Goal: Information Seeking & Learning: Learn about a topic

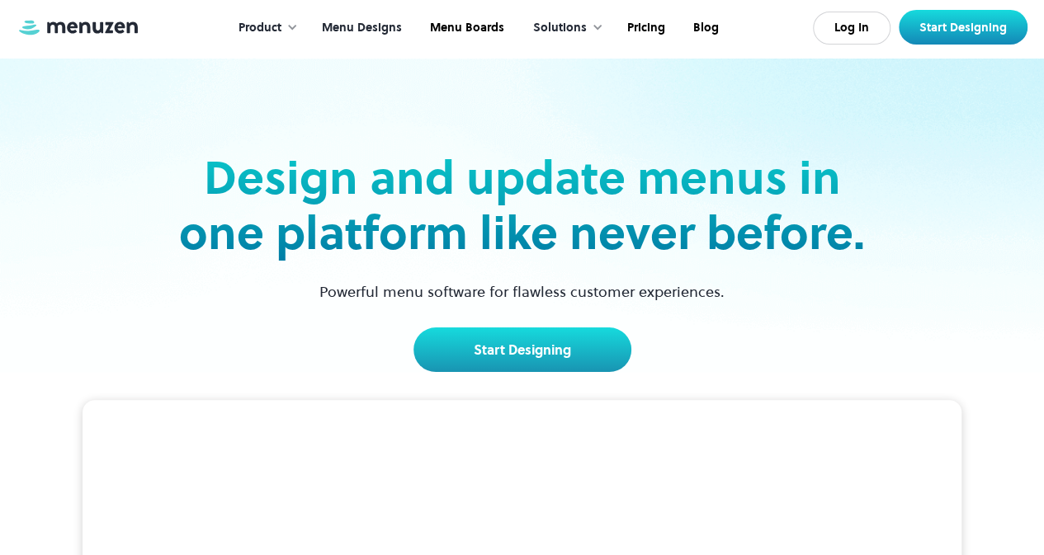
click at [381, 22] on link "Menu Designs" at bounding box center [360, 27] width 108 height 51
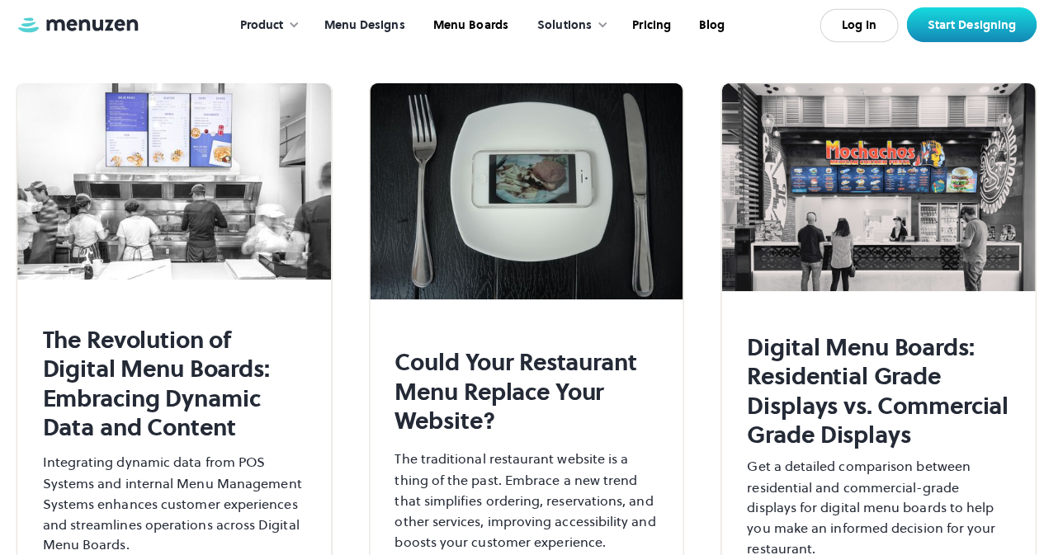
scroll to position [6135, 0]
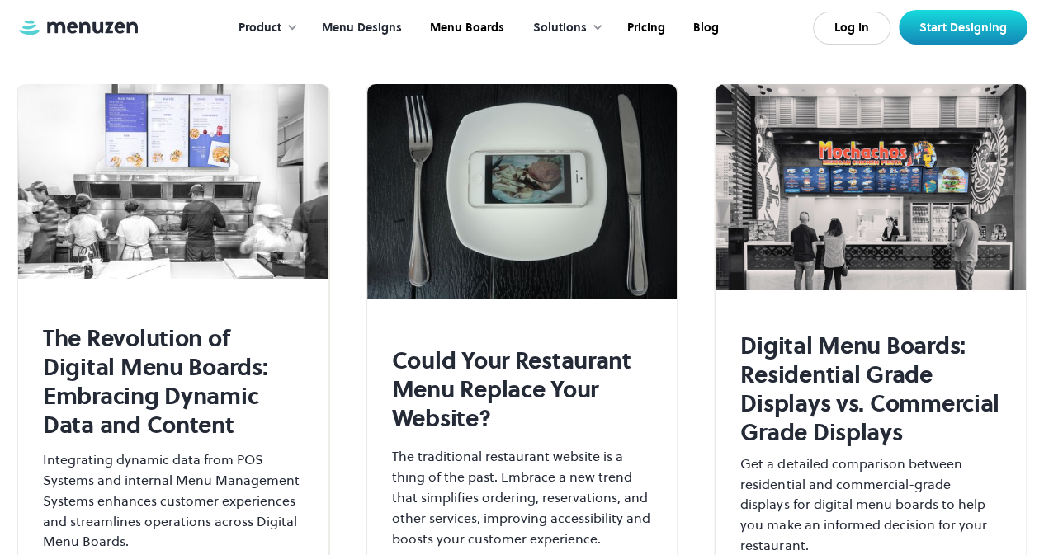
click at [553, 27] on div "Solutions" at bounding box center [560, 28] width 54 height 18
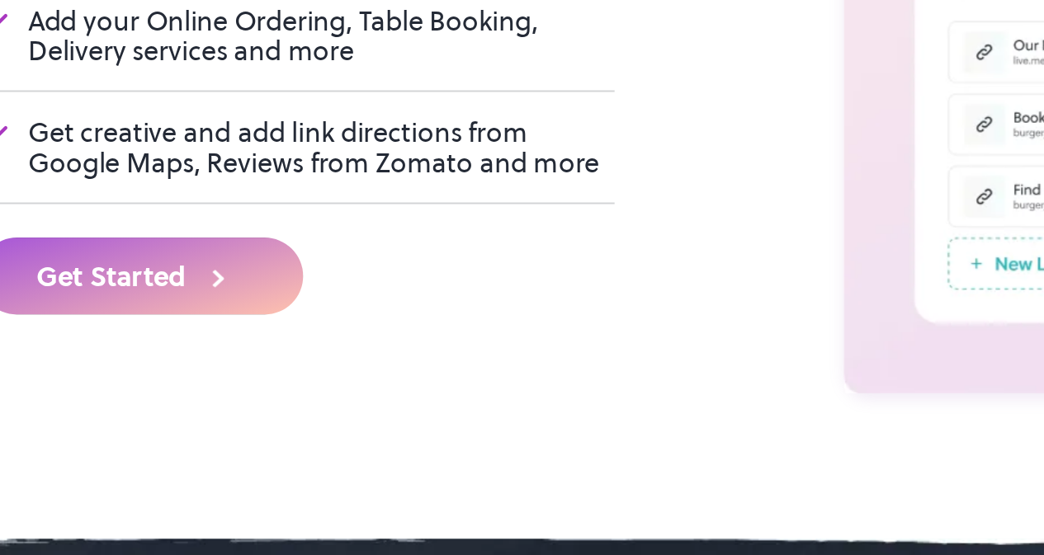
scroll to position [5130, 0]
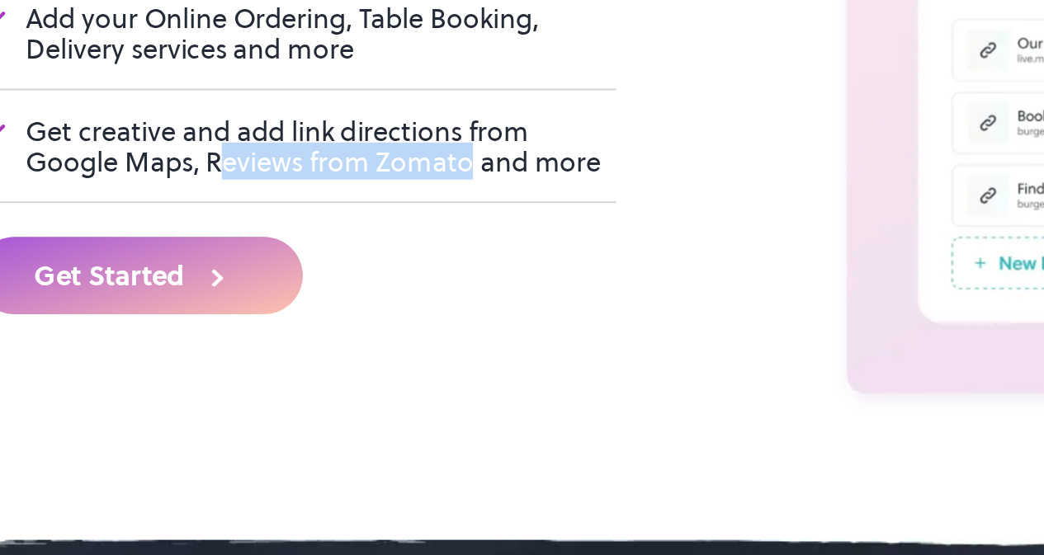
drag, startPoint x: 251, startPoint y: 175, endPoint x: 373, endPoint y: 186, distance: 122.6
click at [373, 186] on div "Get creative and add link directions from Google Maps, Reviews from Zomato and …" at bounding box center [304, 172] width 290 height 30
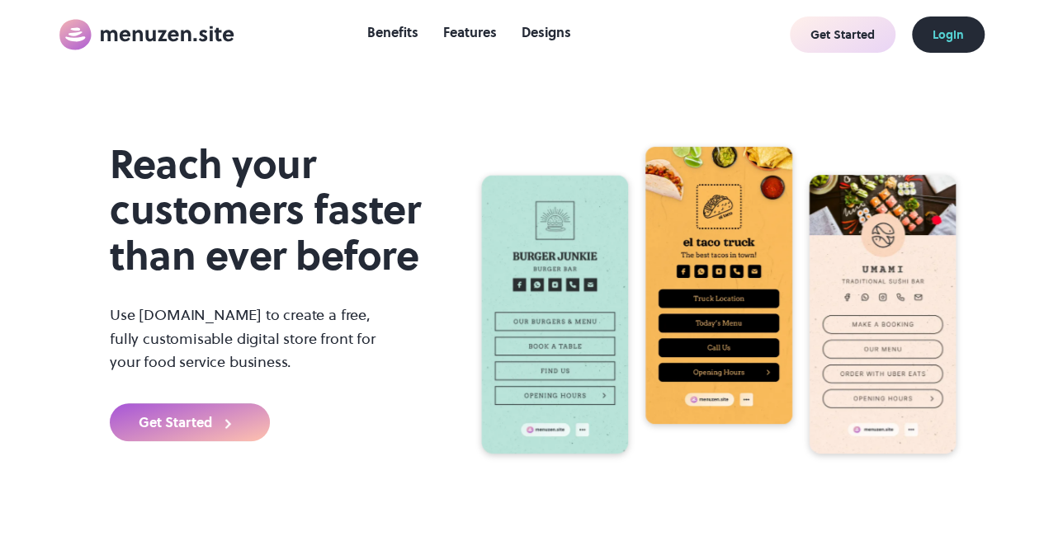
scroll to position [0, 0]
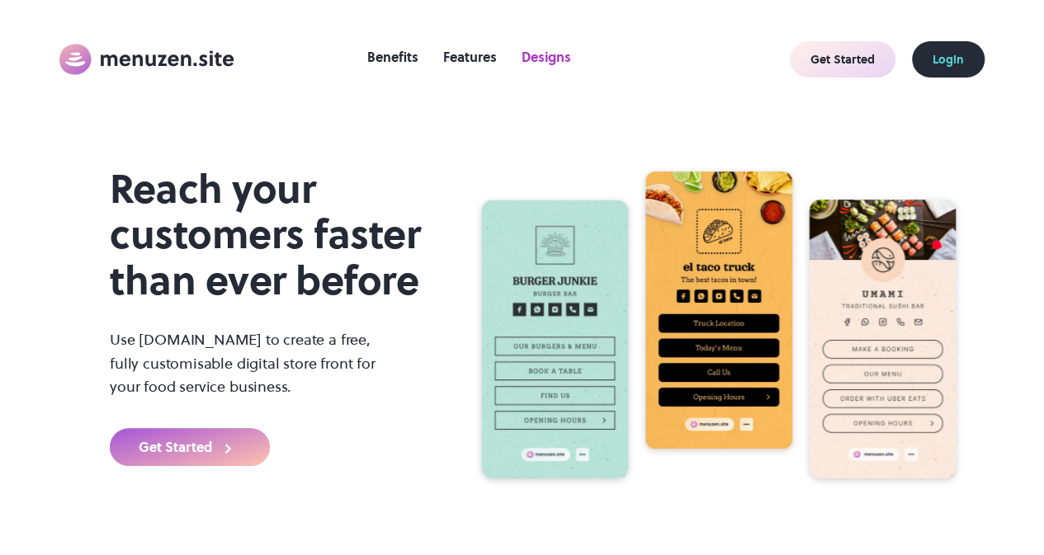
click at [527, 59] on link "Designs" at bounding box center [546, 57] width 66 height 26
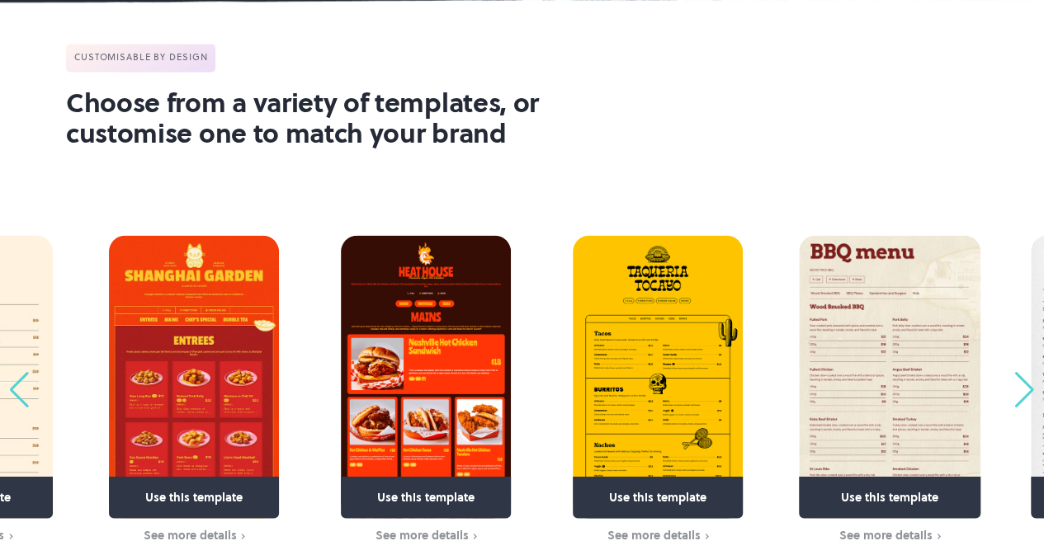
scroll to position [1213, 0]
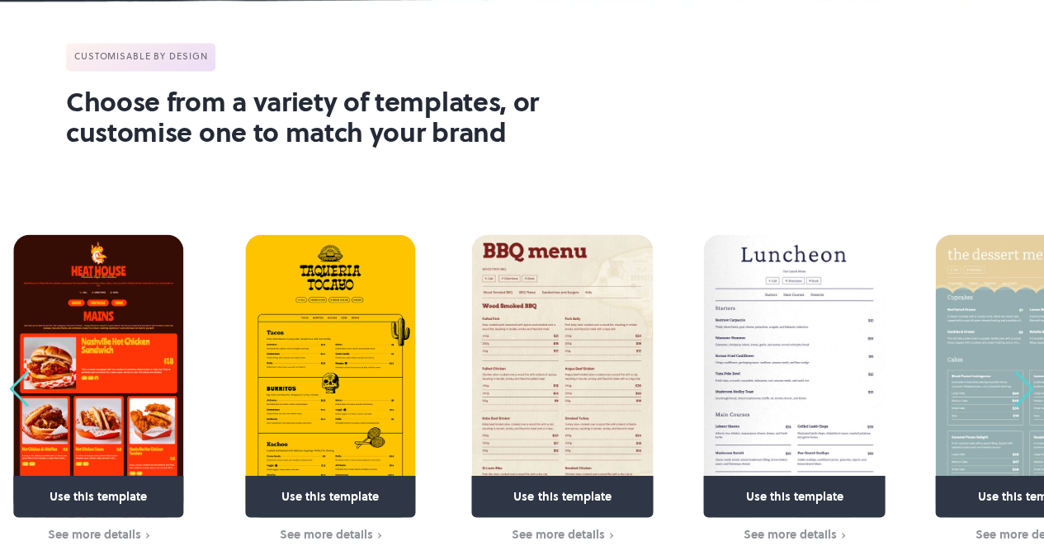
click at [334, 333] on img "3 / 63" at bounding box center [330, 376] width 170 height 284
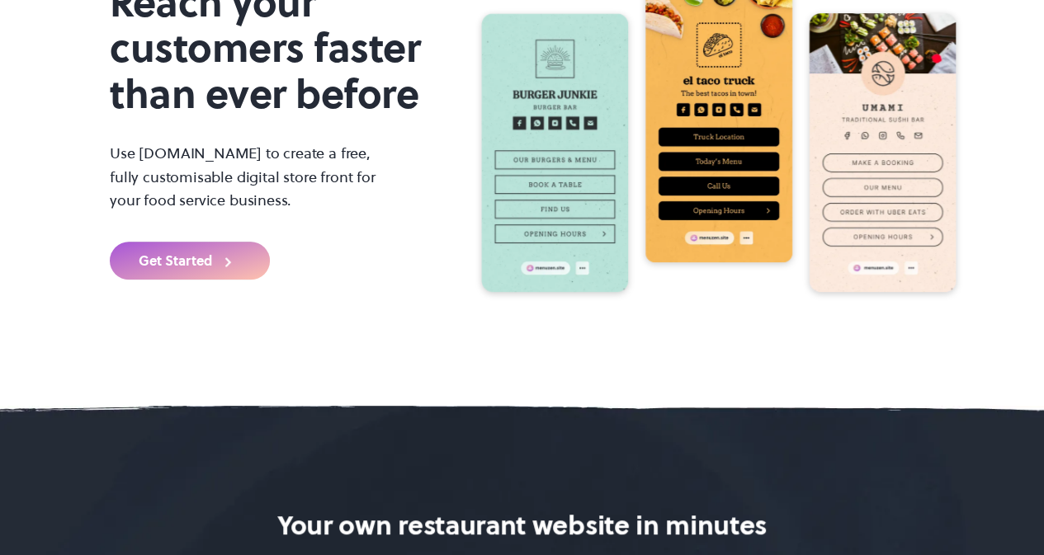
scroll to position [0, 0]
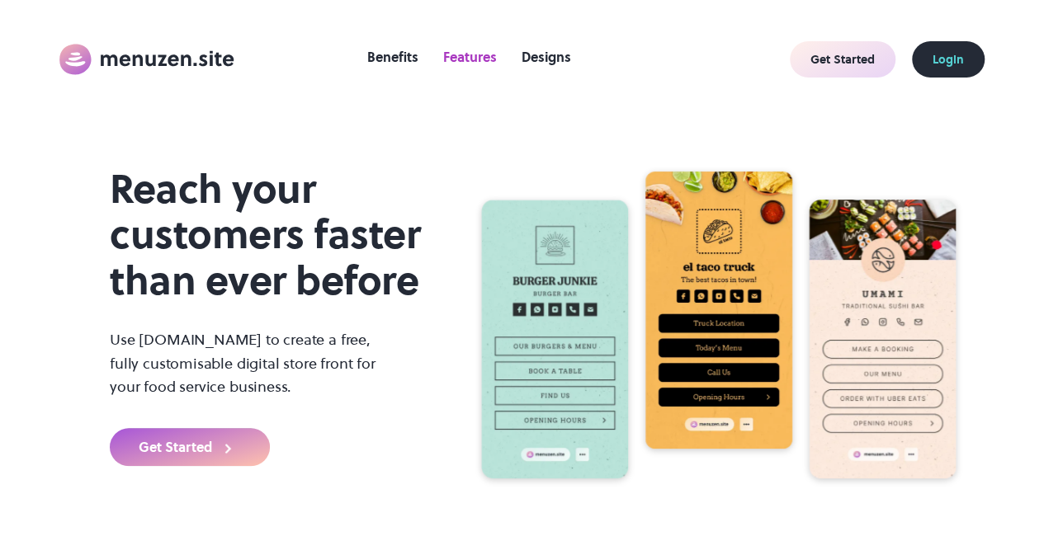
click at [465, 55] on link "Features" at bounding box center [470, 57] width 70 height 26
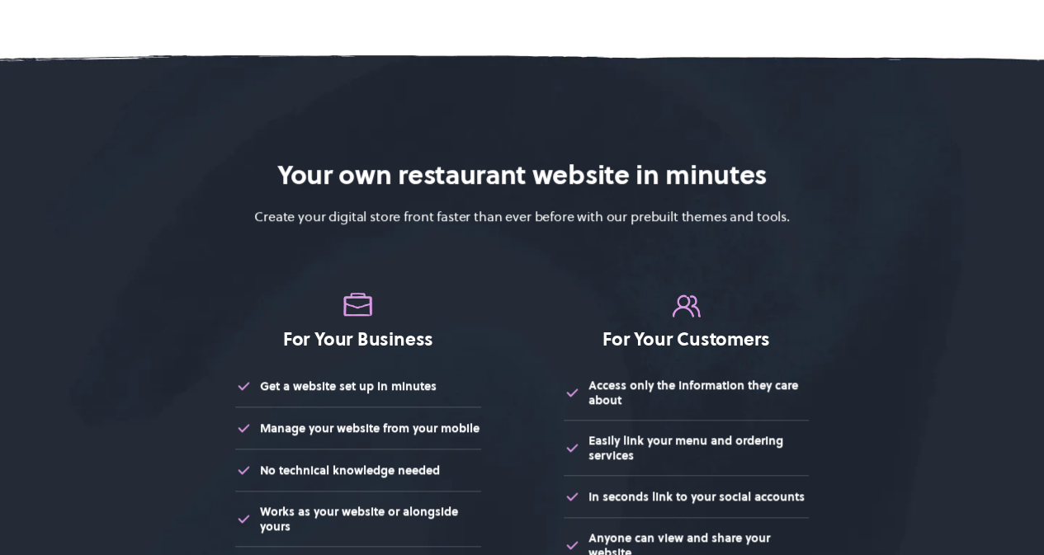
scroll to position [52, 0]
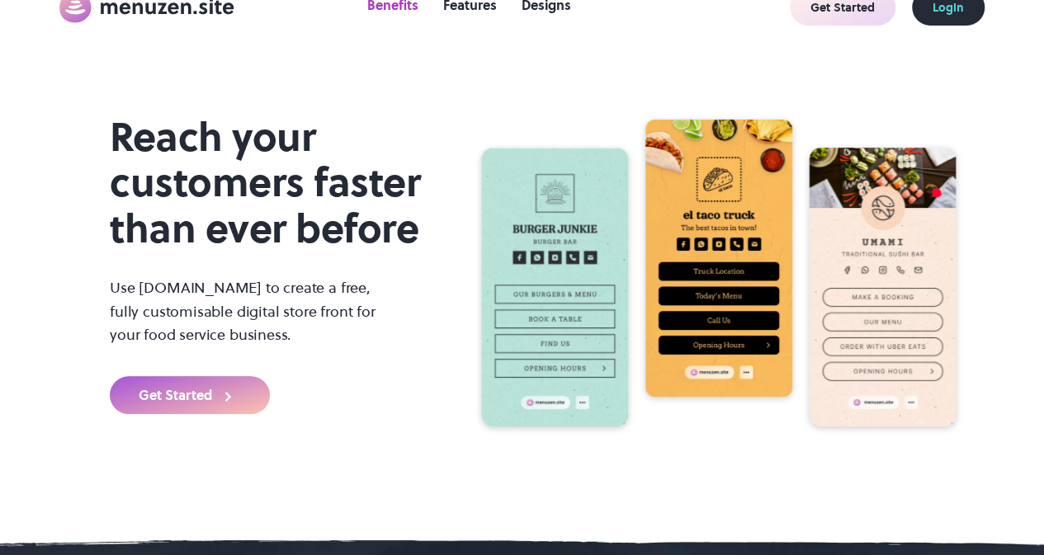
click at [404, 2] on link "Benefits" at bounding box center [393, 5] width 68 height 26
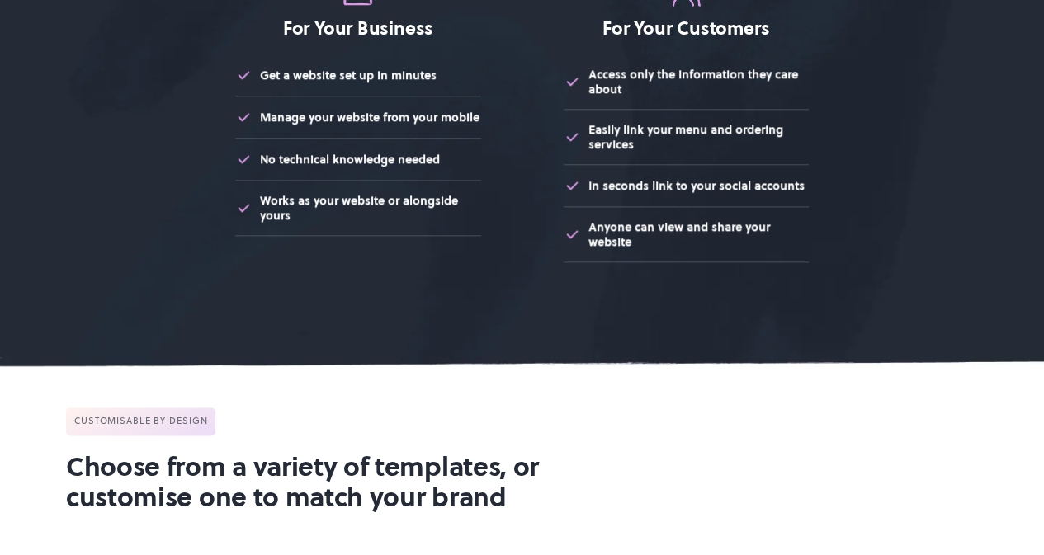
scroll to position [881, 0]
